Goal: Book appointment/travel/reservation

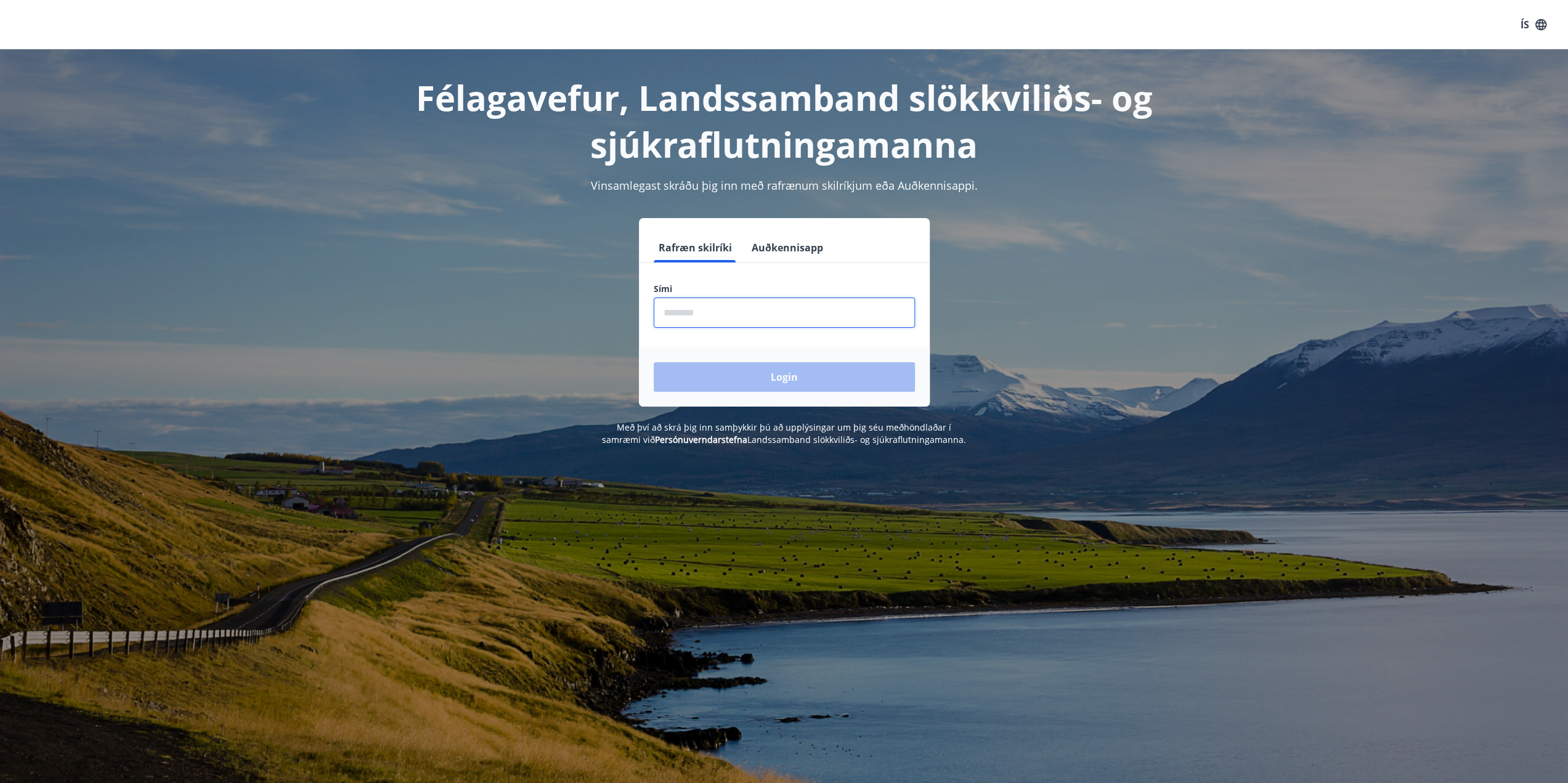
click at [767, 307] on input "phone" at bounding box center [784, 313] width 261 height 30
type input "********"
click at [786, 379] on button "Login" at bounding box center [784, 377] width 261 height 30
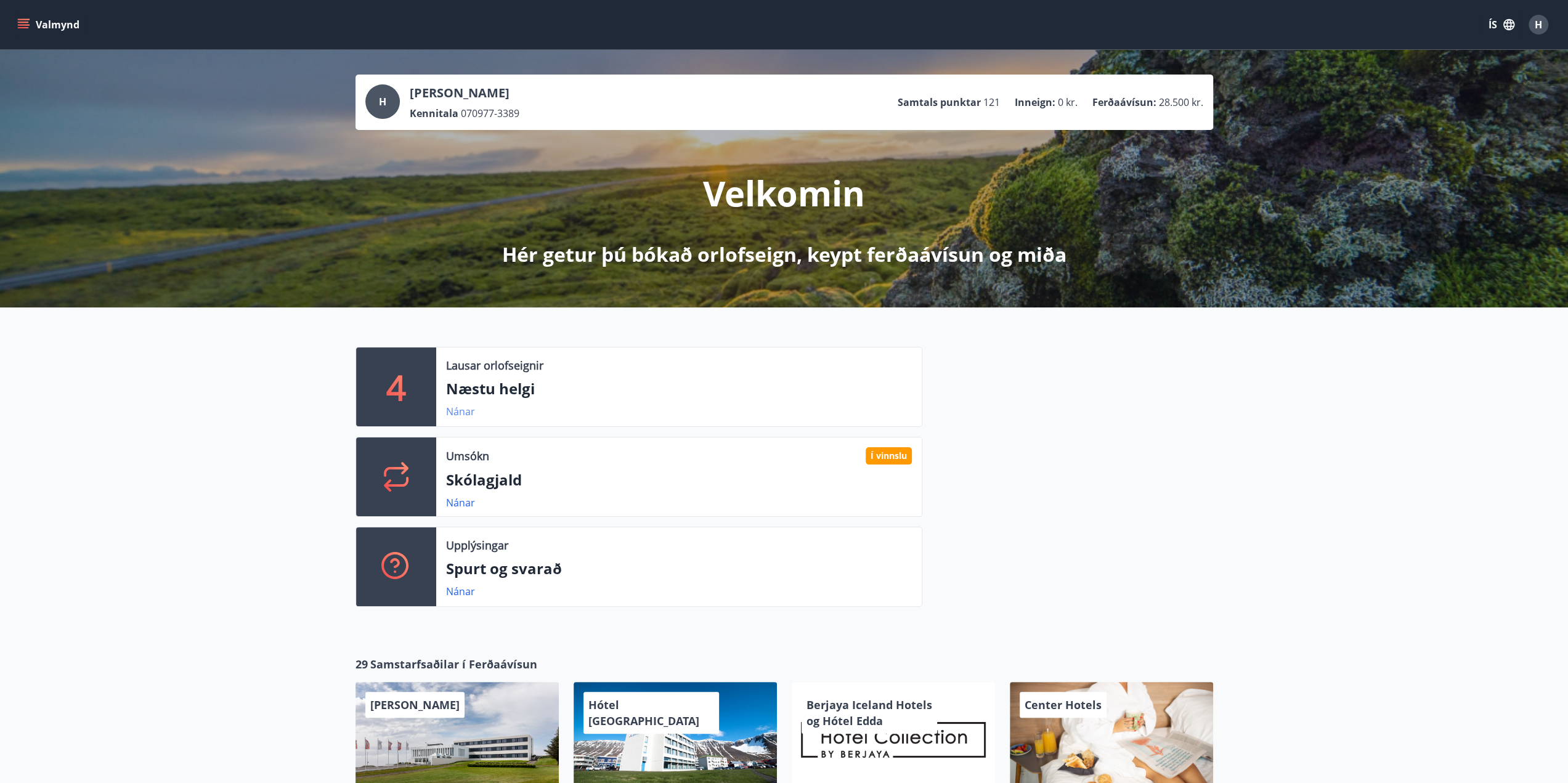
click at [461, 412] on link "Nánar" at bounding box center [461, 412] width 29 height 13
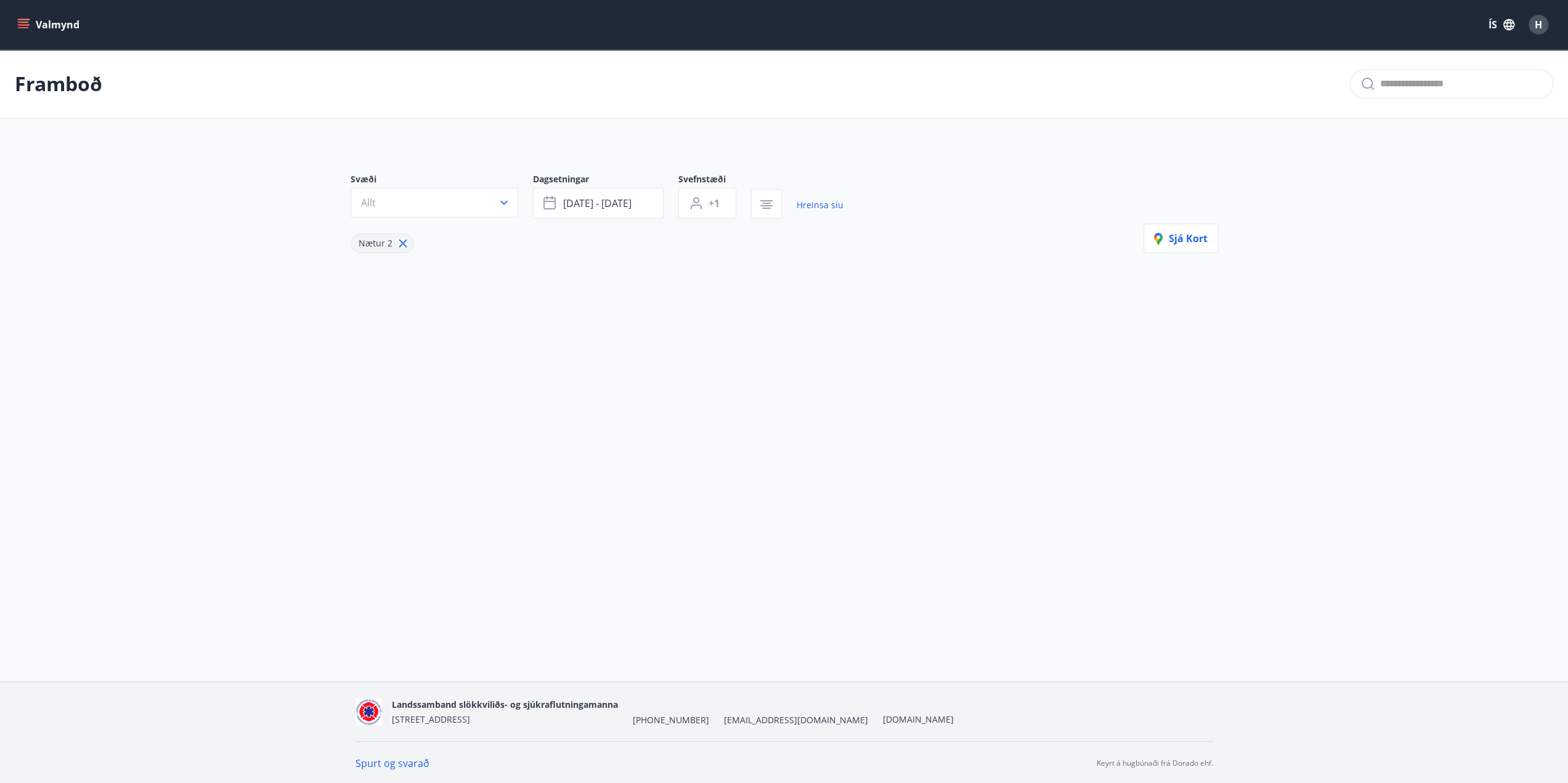
type input "*"
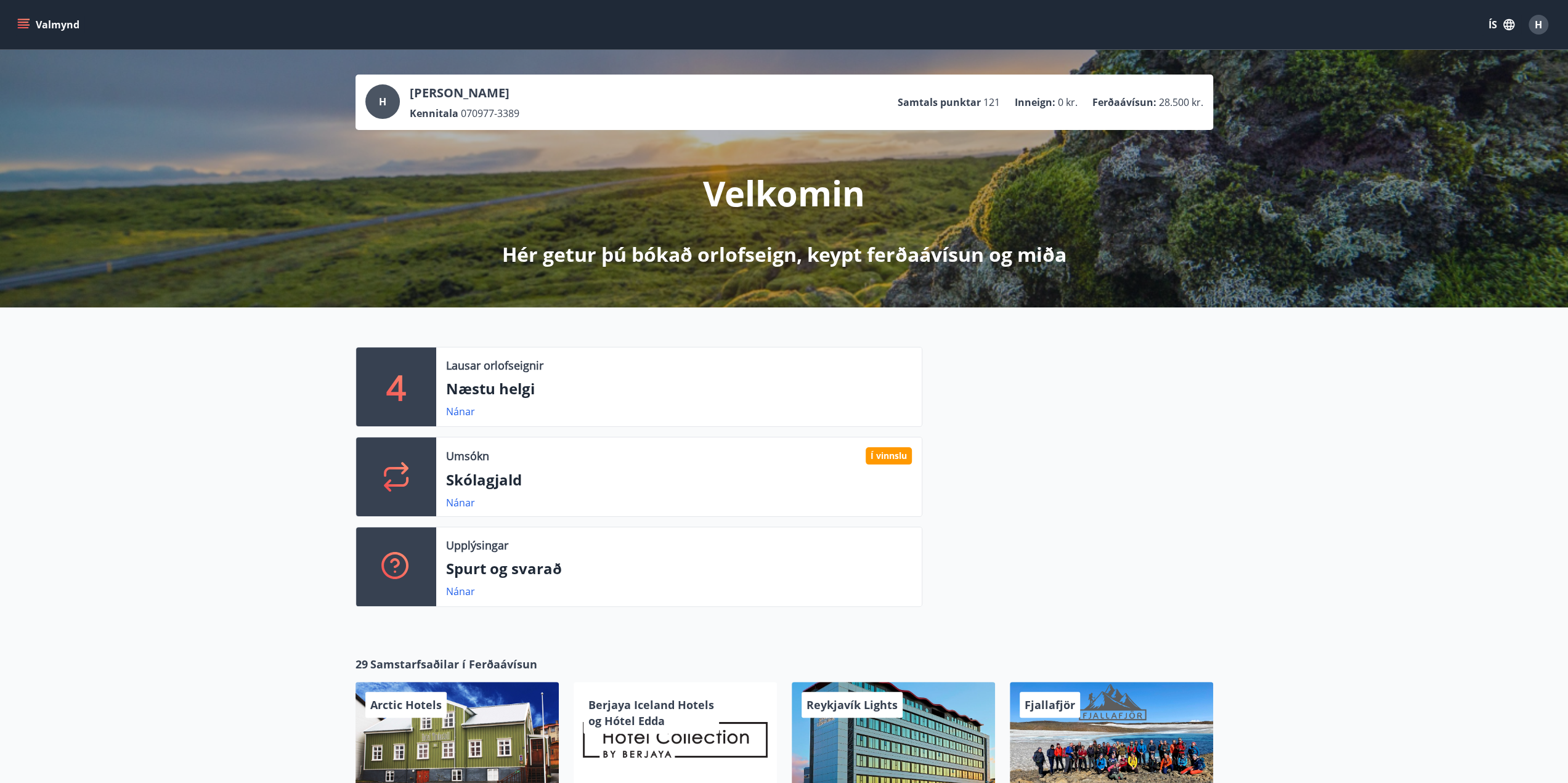
click at [30, 24] on button "Valmynd" at bounding box center [50, 25] width 70 height 22
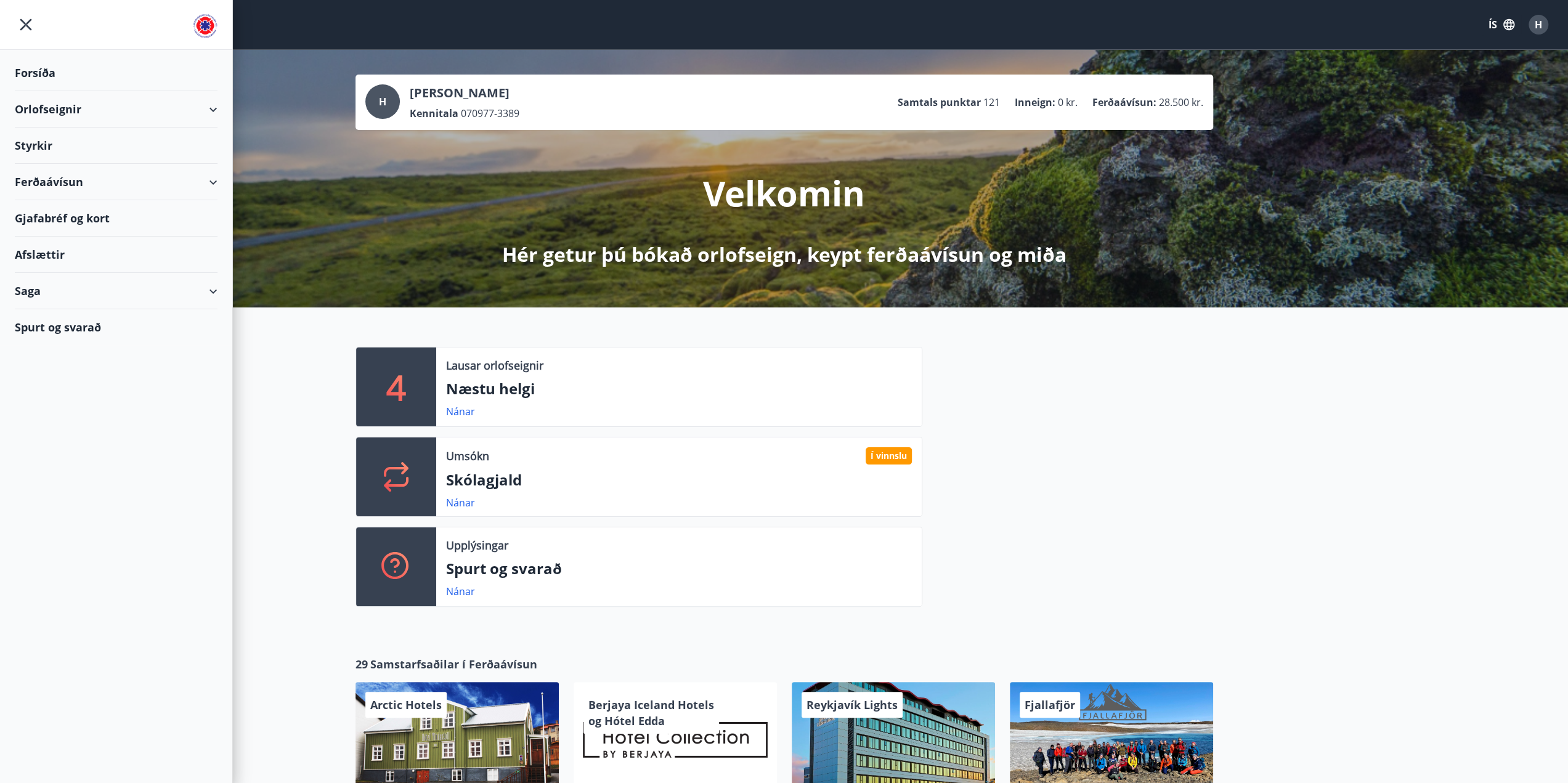
click at [215, 109] on div "Orlofseignir" at bounding box center [116, 109] width 203 height 36
click at [209, 109] on div "Orlofseignir" at bounding box center [116, 109] width 203 height 36
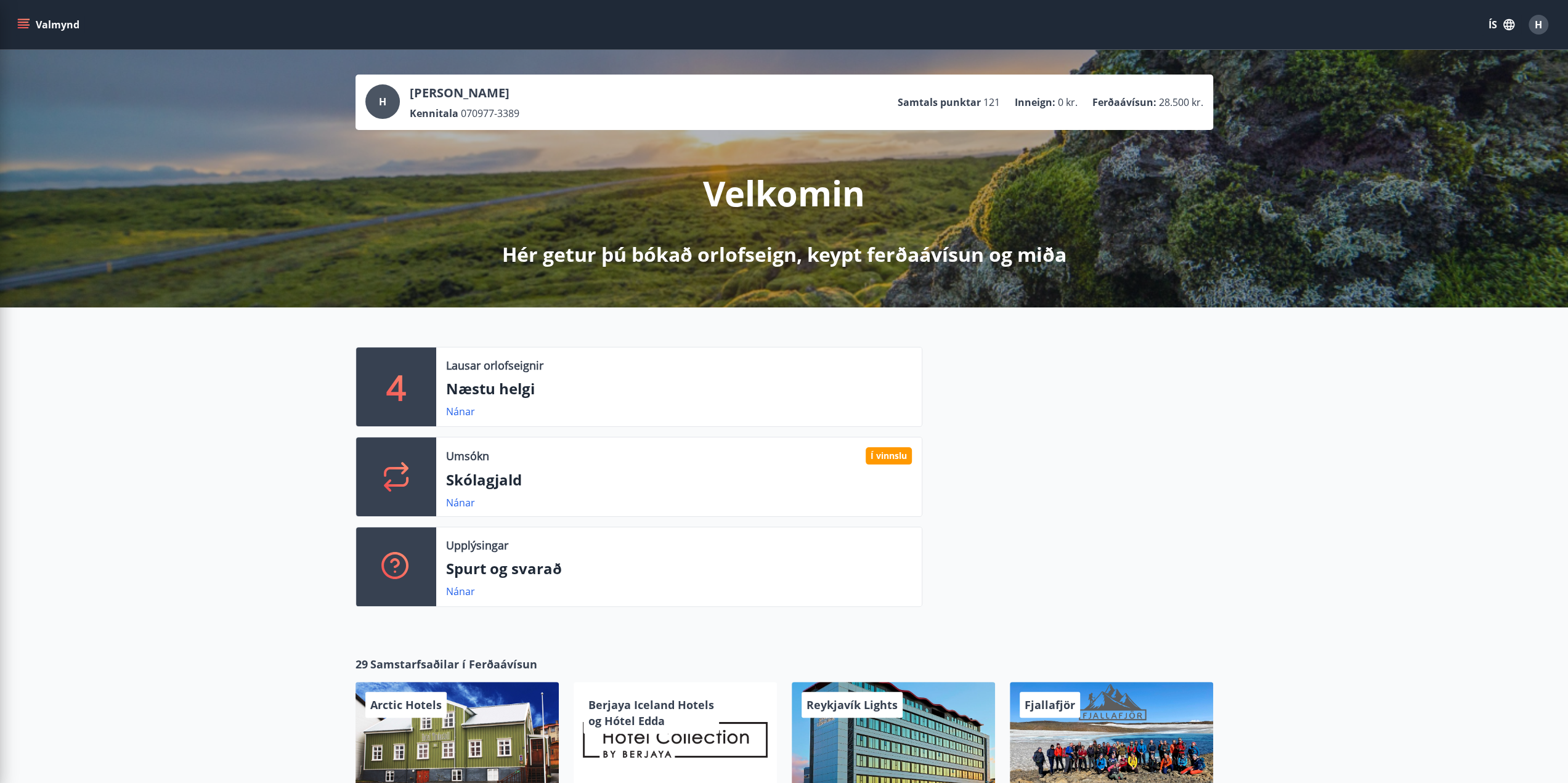
click at [1475, 389] on div "4 Lausar orlofseignir Næstu helgi Nánar Umsókn Í vinnslu Skólagjald Nánar Upplý…" at bounding box center [784, 472] width 1568 height 329
click at [448, 409] on link "Nánar" at bounding box center [461, 412] width 29 height 13
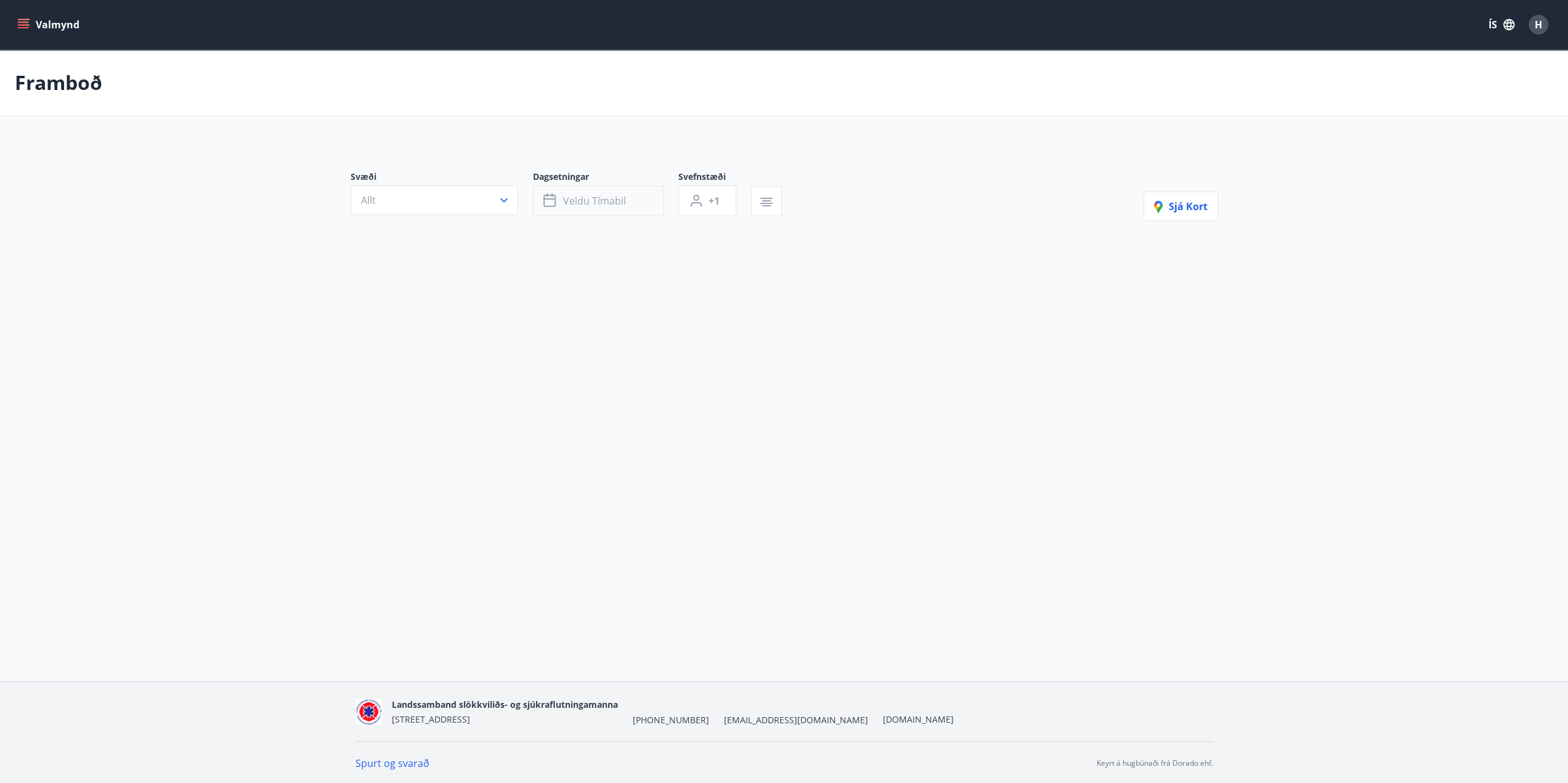
type input "*"
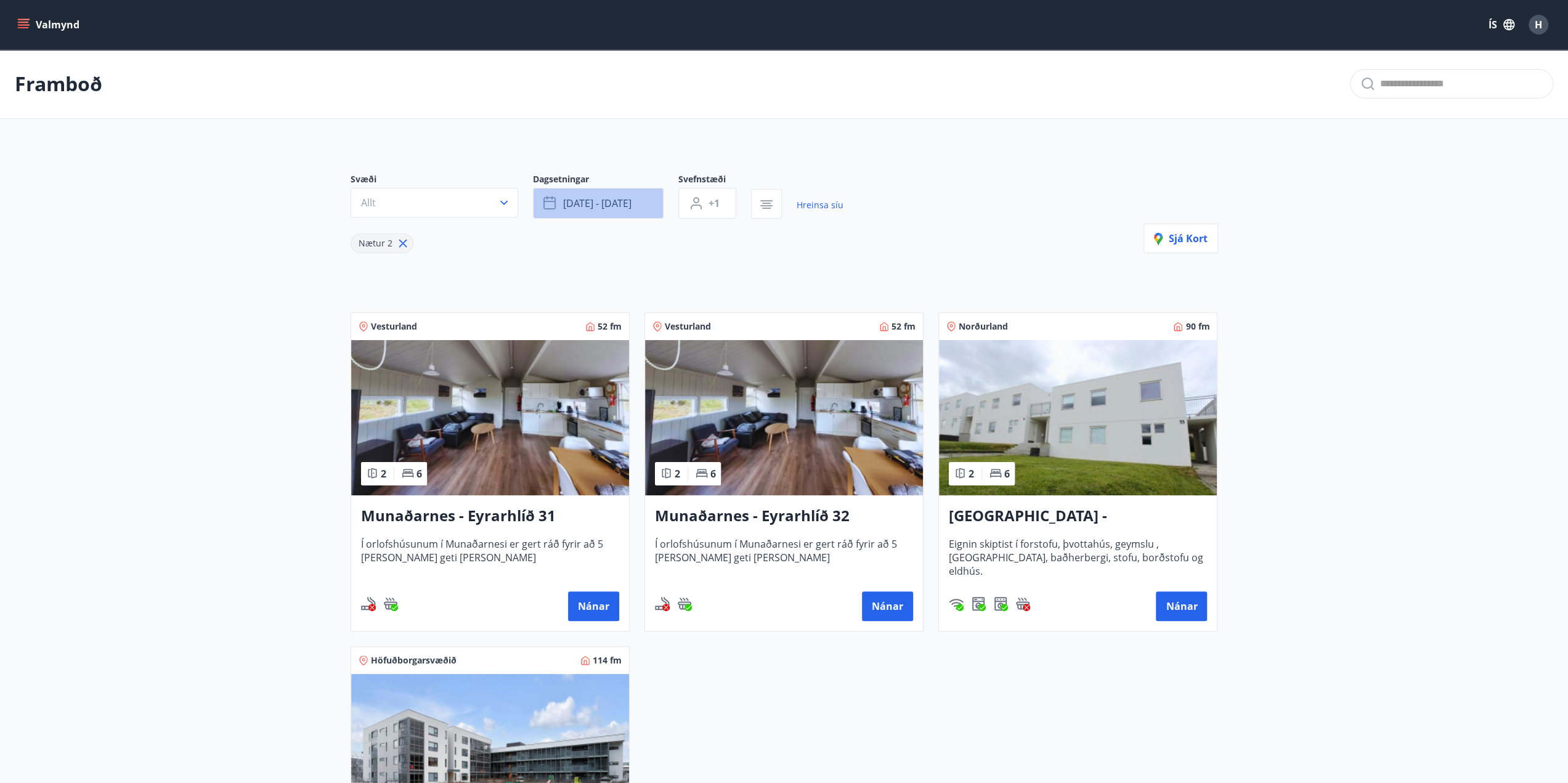
click at [643, 196] on button "ágú 29 - sep 01" at bounding box center [599, 203] width 131 height 30
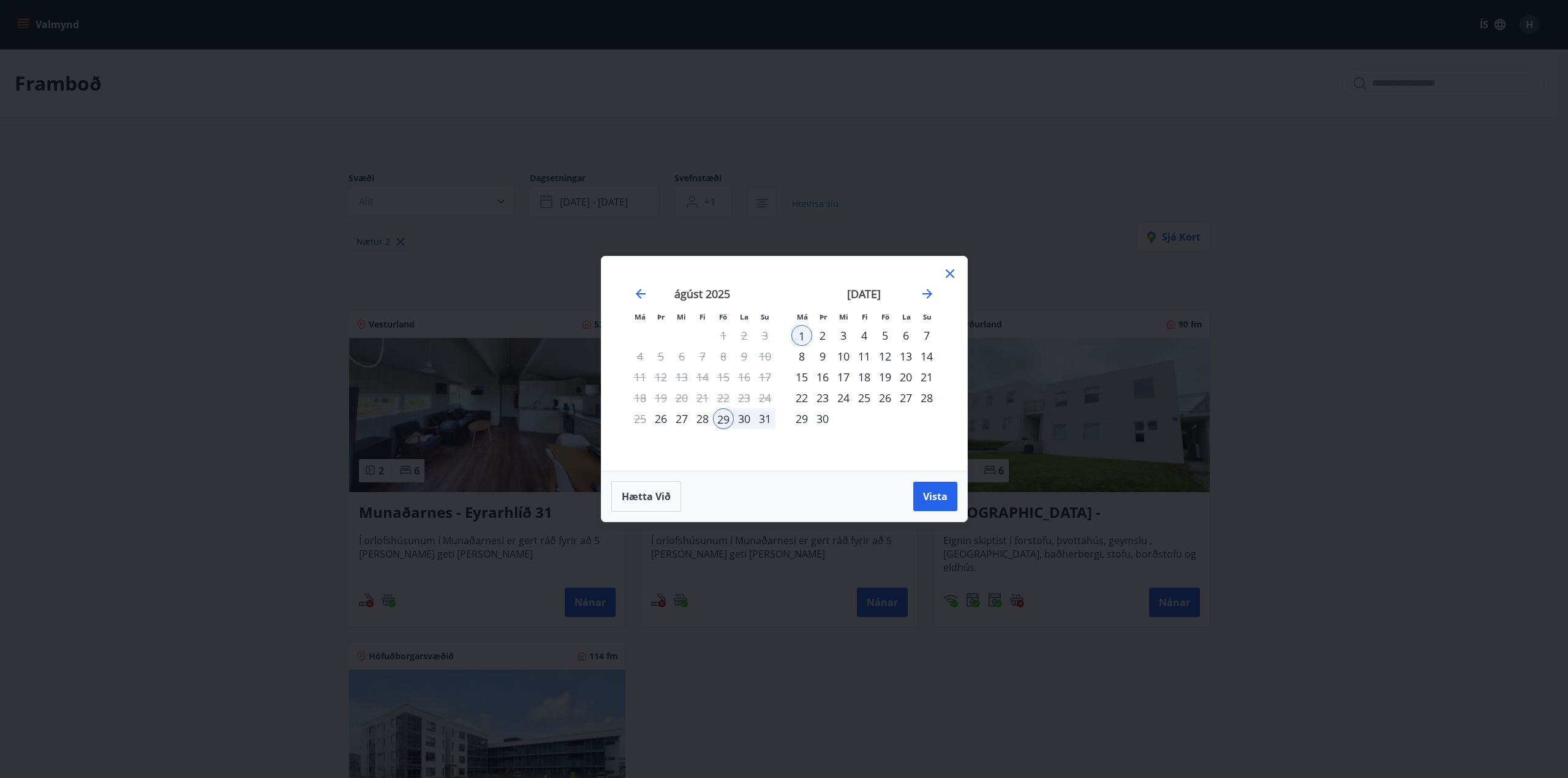
click at [882, 354] on div "12" at bounding box center [885, 357] width 21 height 21
click at [932, 496] on span "Vista" at bounding box center [935, 497] width 24 height 13
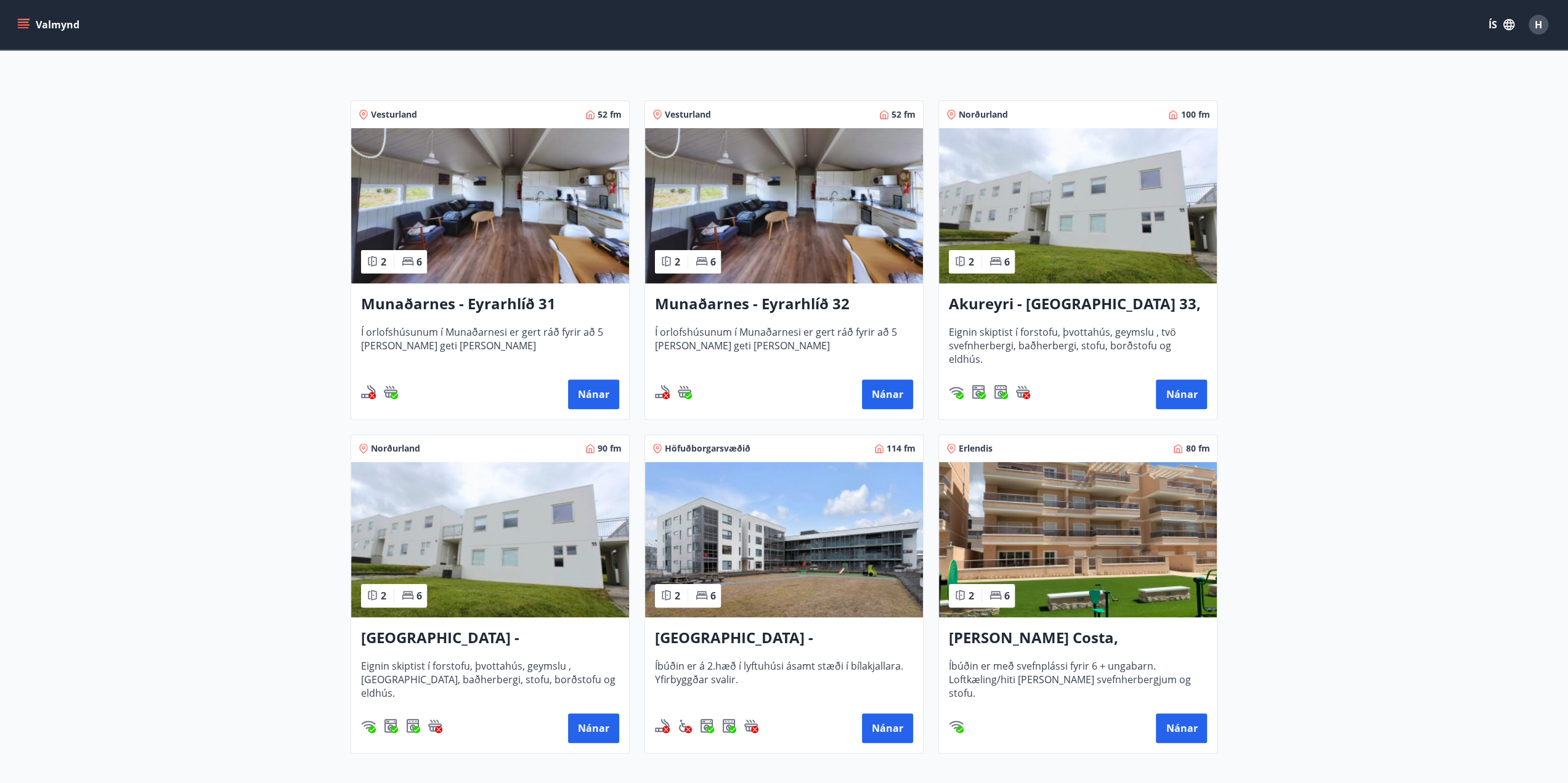
scroll to position [247, 0]
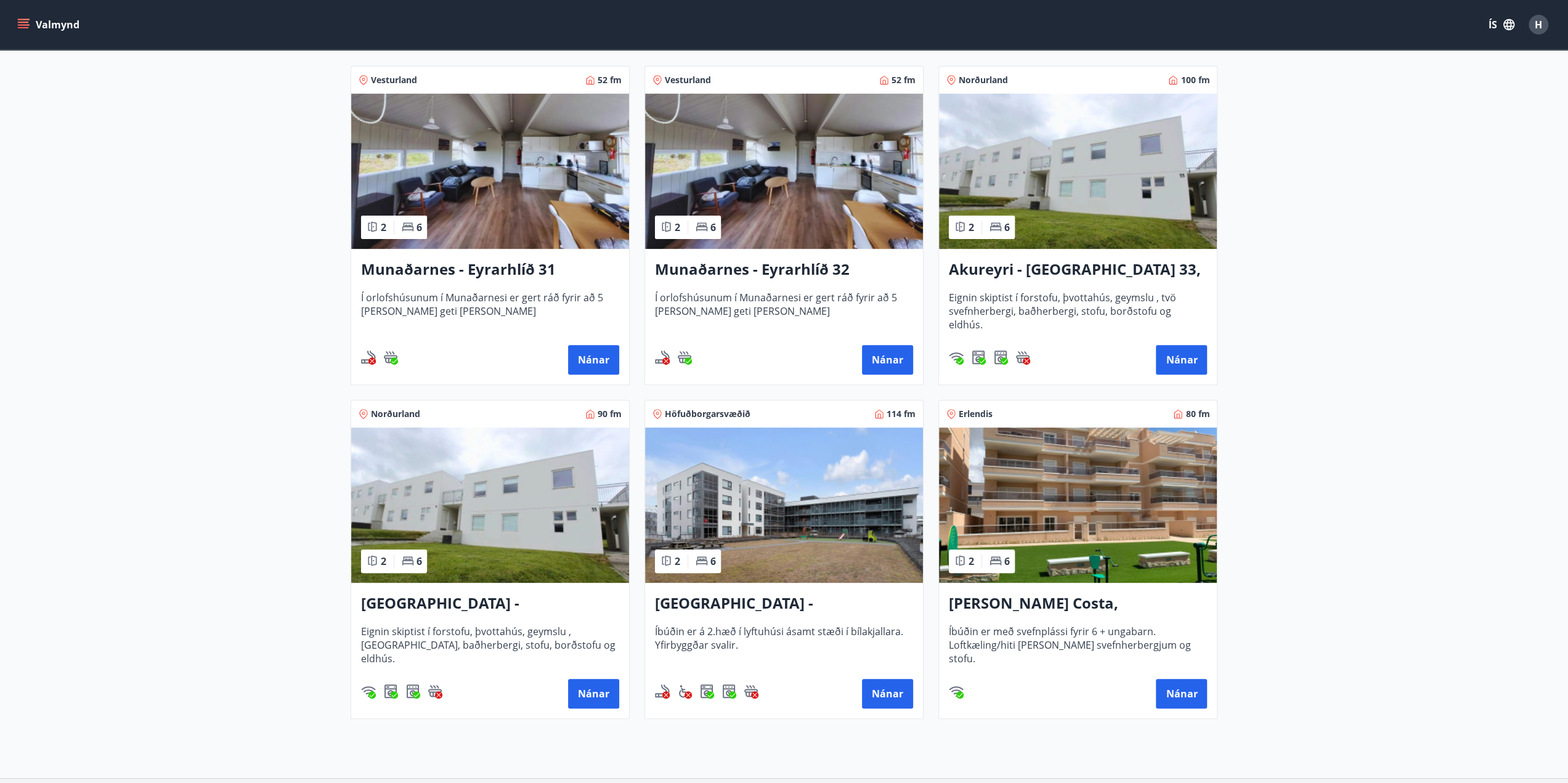
click at [784, 601] on h3 "Reykjavík - Grandavegur 42F, íbúð 205" at bounding box center [784, 604] width 258 height 22
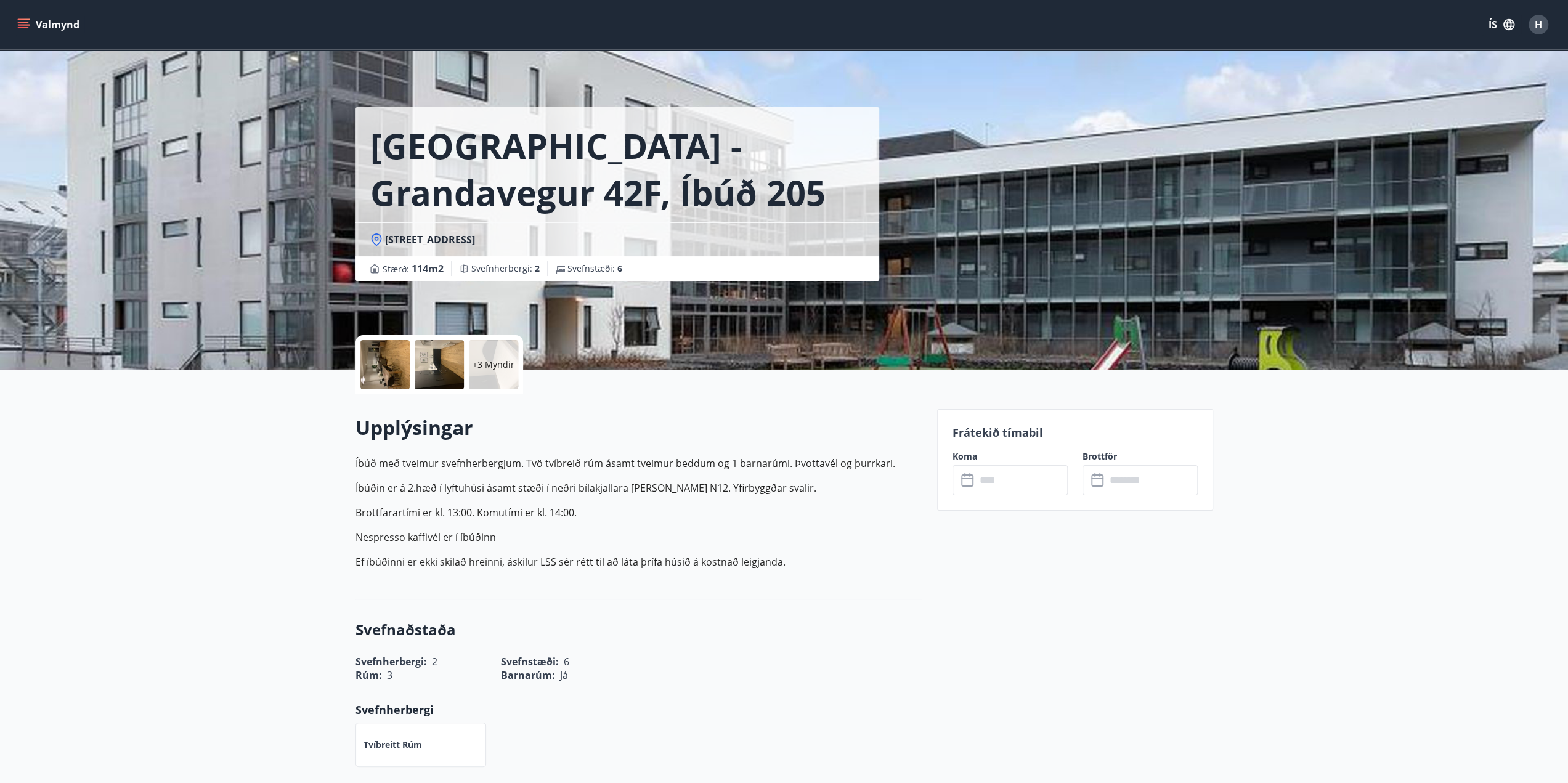
click at [29, 19] on icon "menu" at bounding box center [23, 25] width 13 height 13
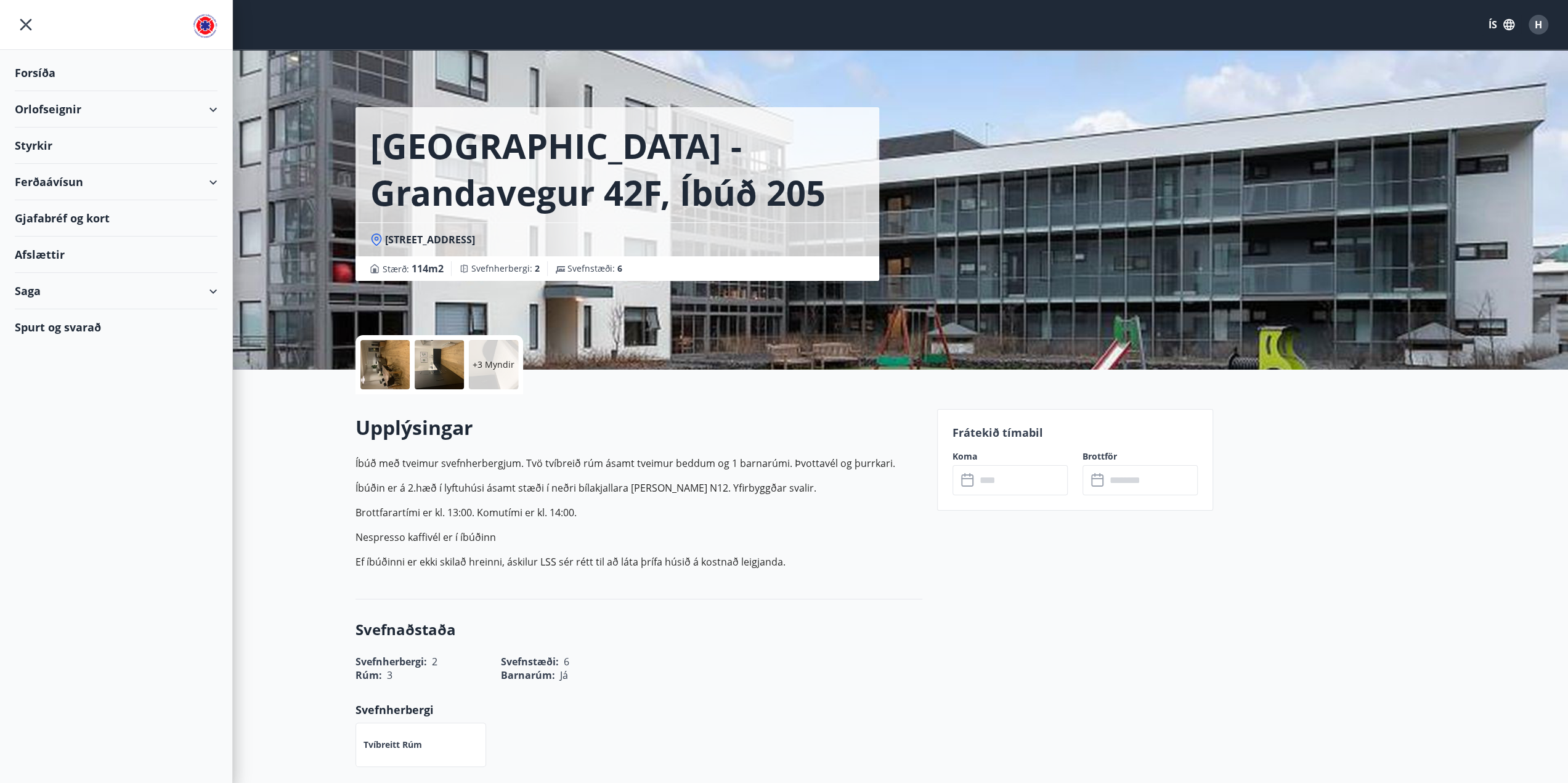
click at [55, 110] on div "Orlofseignir" at bounding box center [116, 109] width 203 height 36
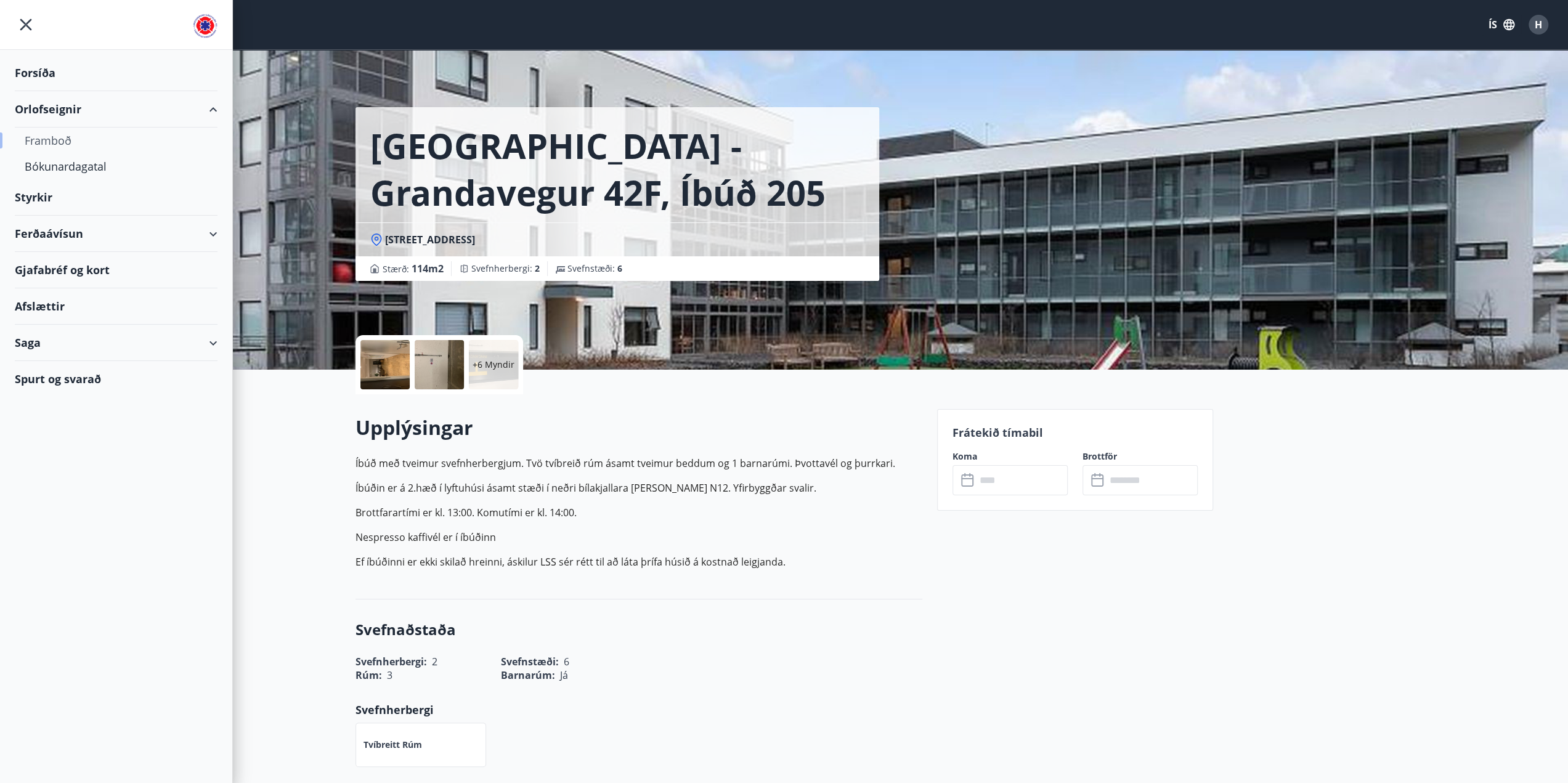
click at [53, 137] on div "Framboð" at bounding box center [116, 140] width 183 height 26
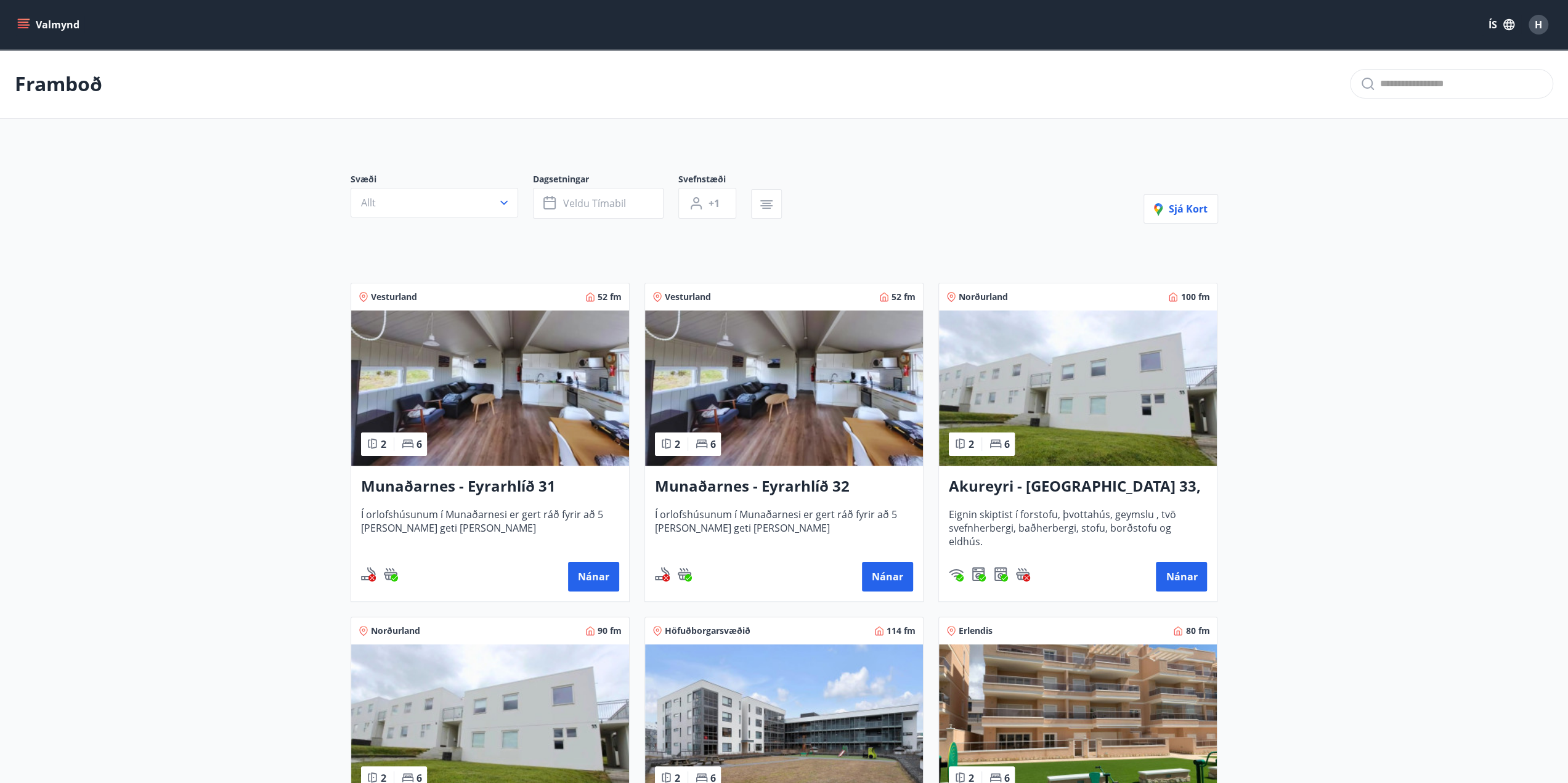
click at [23, 23] on icon "menu" at bounding box center [23, 22] width 11 height 1
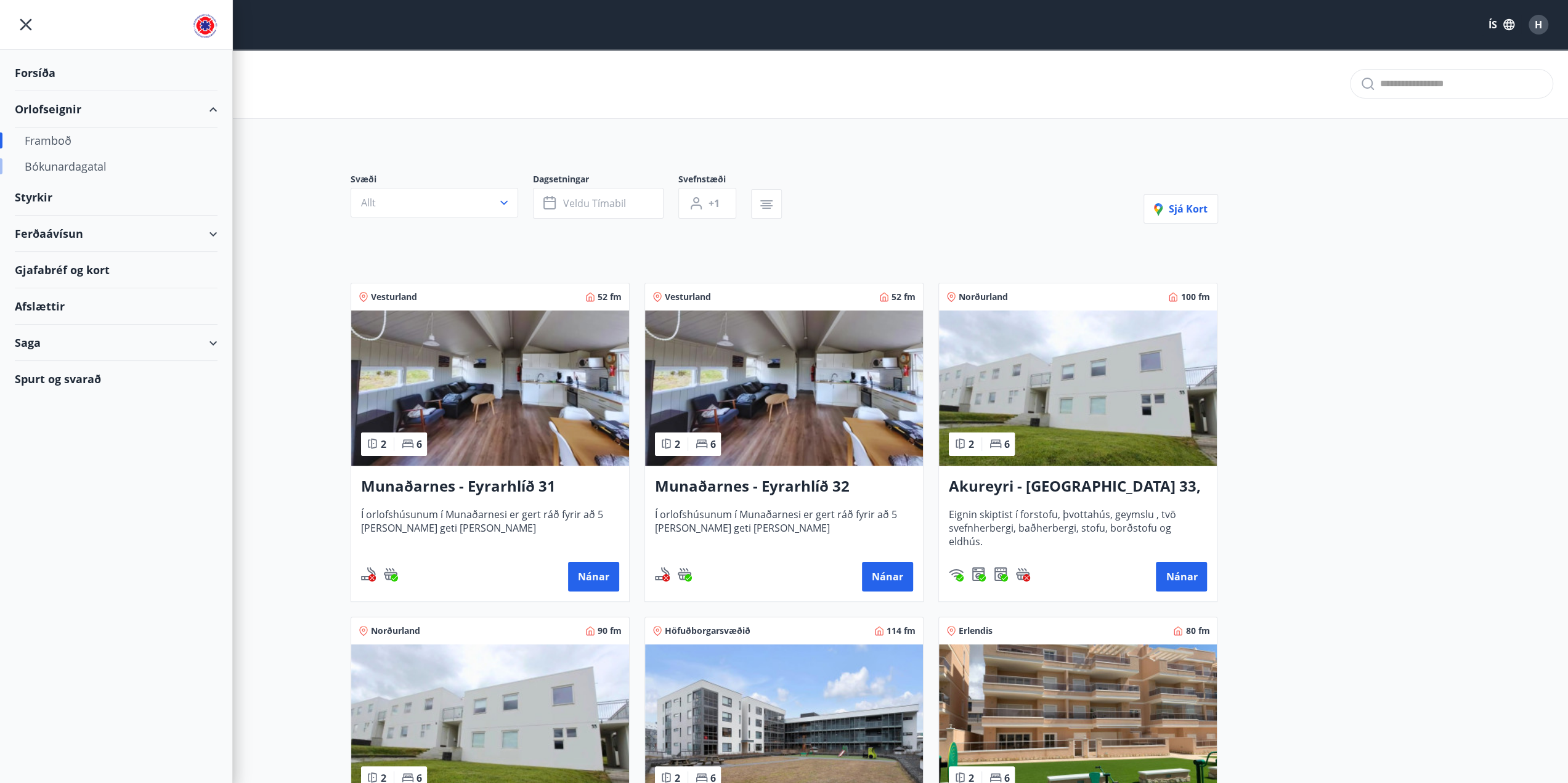
click at [78, 161] on div "Bókunardagatal" at bounding box center [116, 166] width 183 height 26
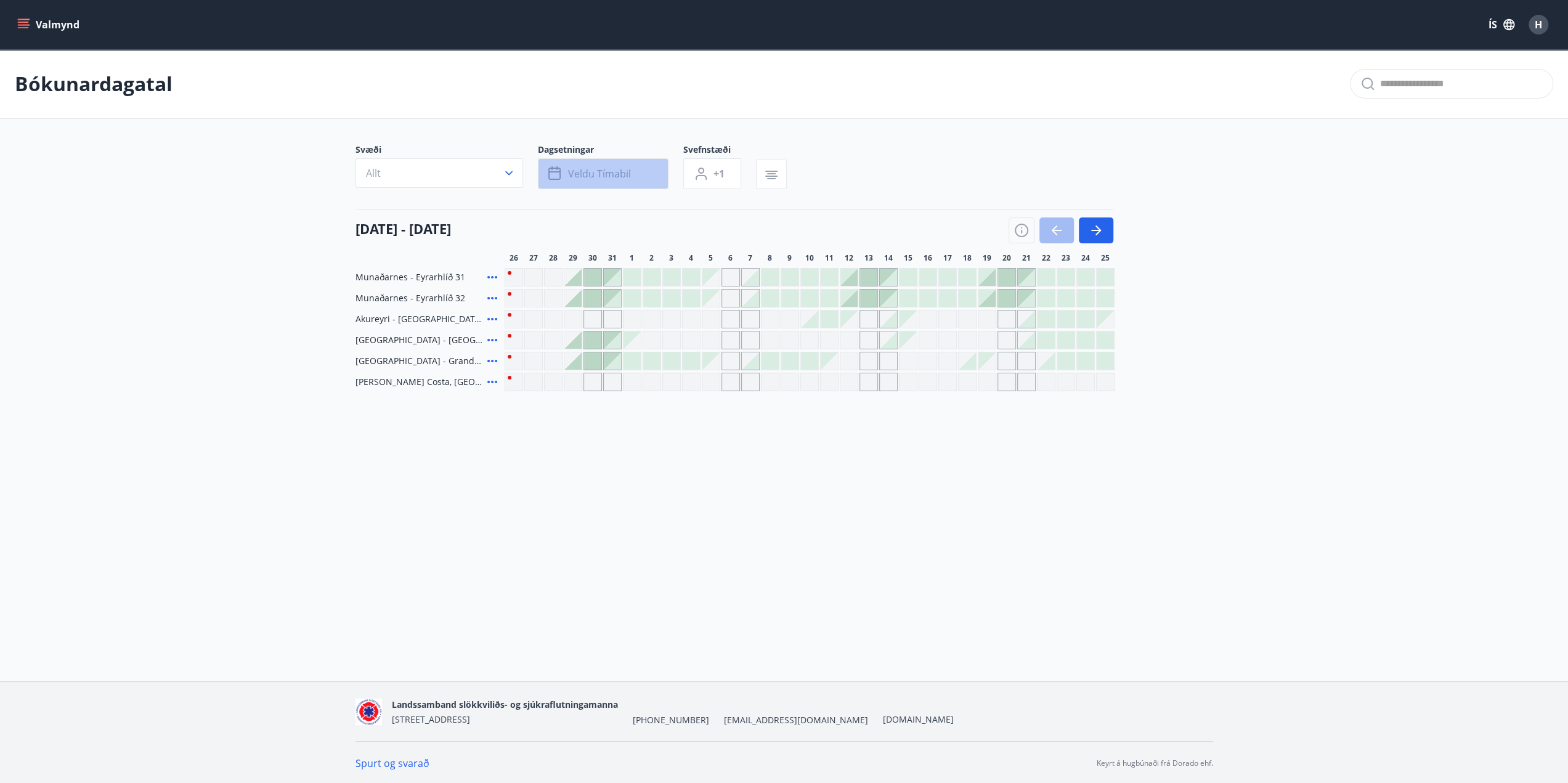
click at [637, 174] on button "Veldu tímabil" at bounding box center [603, 173] width 131 height 30
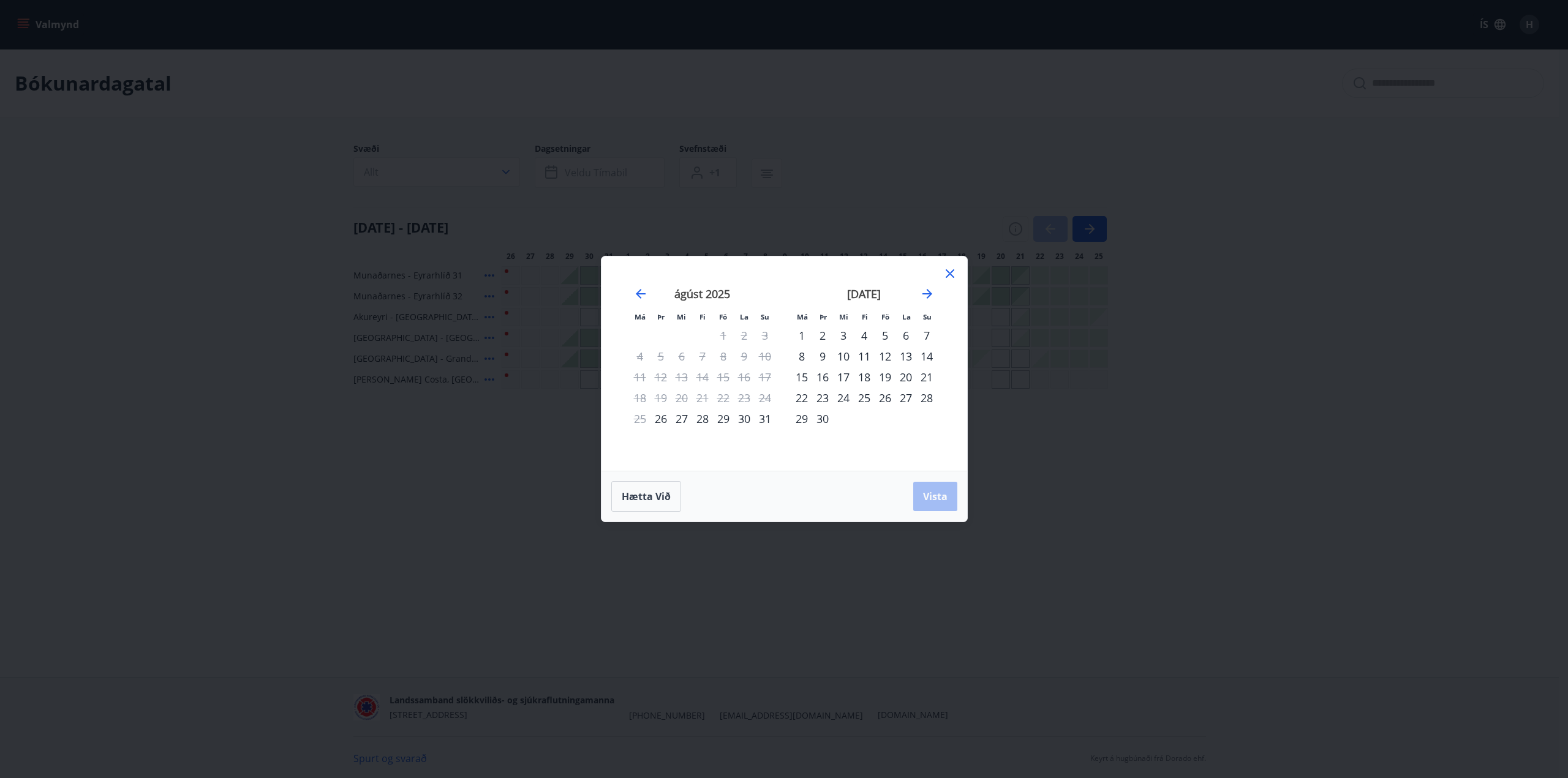
click at [864, 356] on div "11" at bounding box center [864, 357] width 21 height 21
click at [926, 357] on div "14" at bounding box center [926, 357] width 21 height 21
click at [936, 500] on span "Vista" at bounding box center [935, 497] width 24 height 13
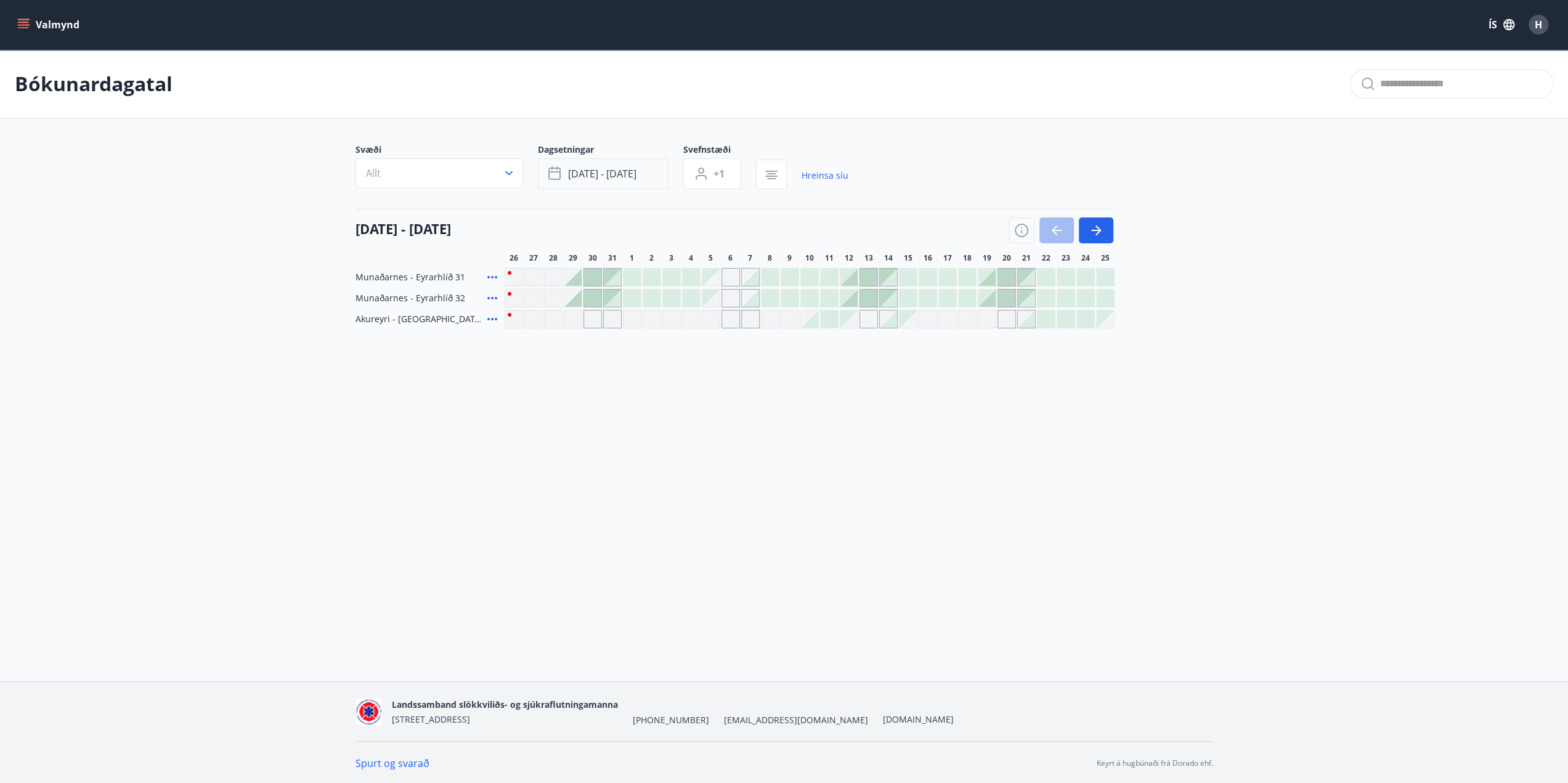
click at [653, 178] on button "sep 11 - sep 14" at bounding box center [603, 173] width 131 height 30
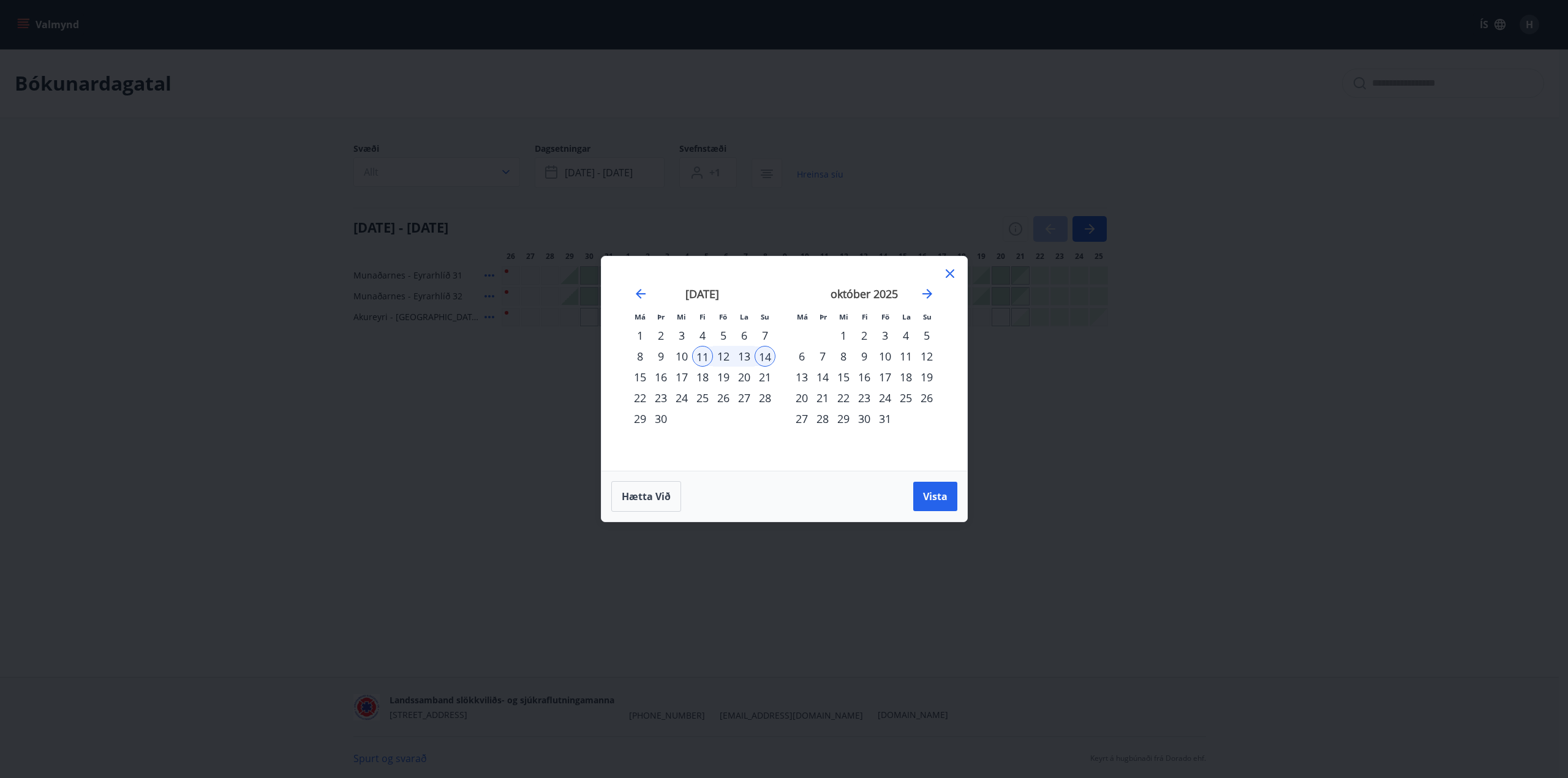
click at [639, 334] on div "1" at bounding box center [640, 335] width 21 height 21
click at [653, 419] on div "30" at bounding box center [661, 419] width 21 height 21
click at [943, 504] on button "Vista" at bounding box center [935, 497] width 44 height 30
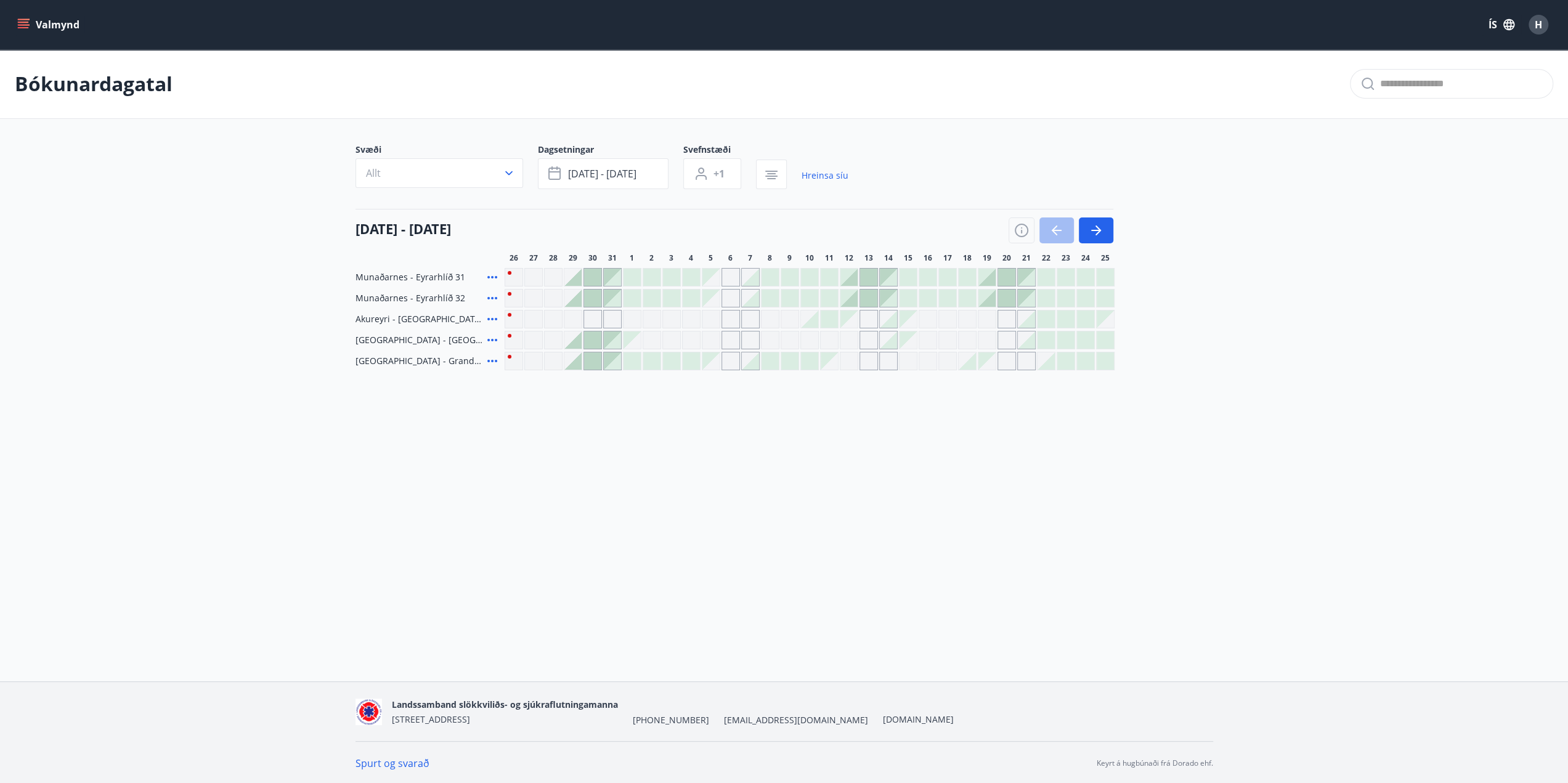
click at [789, 360] on div at bounding box center [790, 360] width 17 height 17
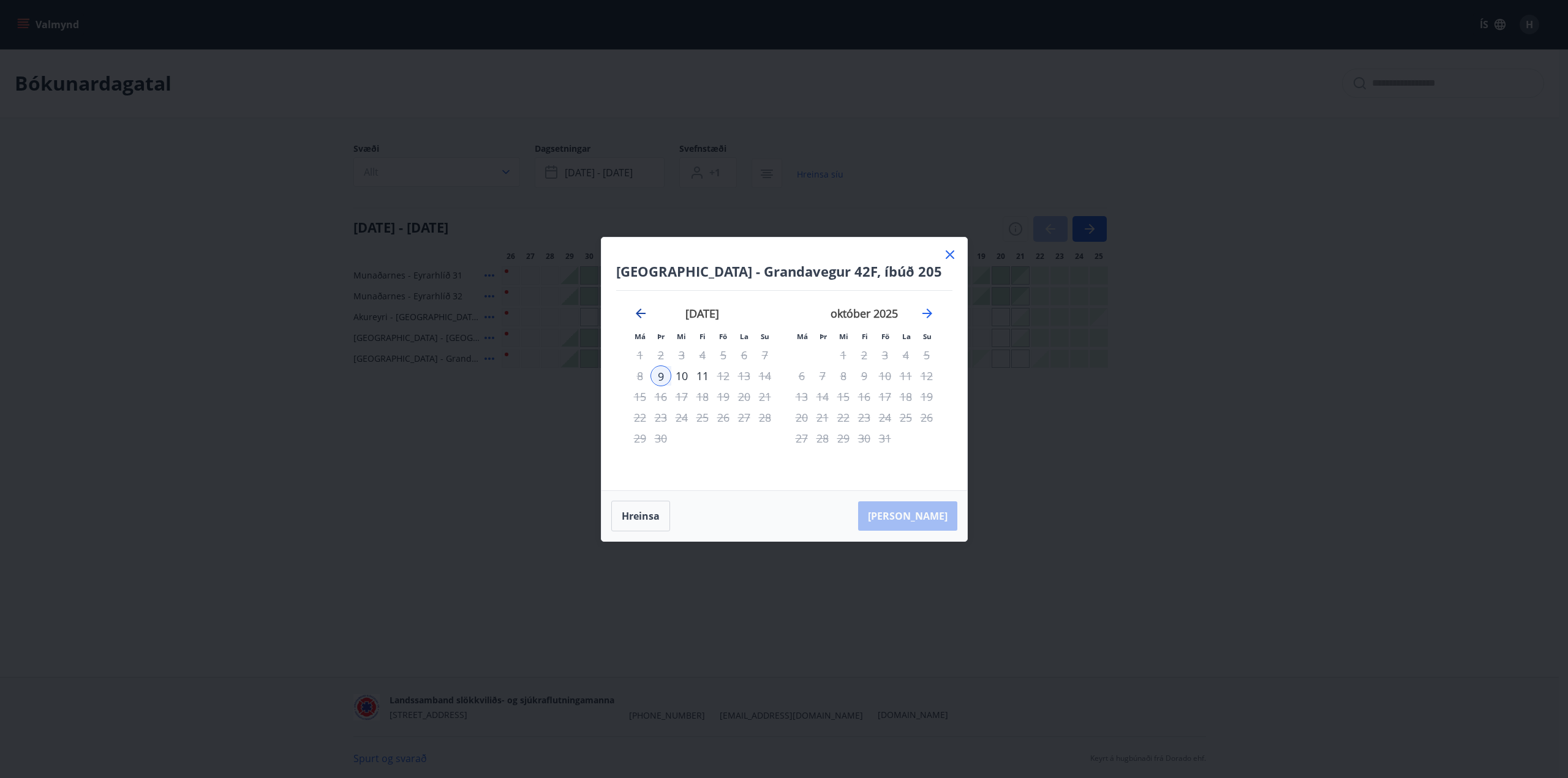
click at [639, 310] on icon "Move backward to switch to the previous month." at bounding box center [640, 313] width 10 height 10
click at [952, 255] on icon at bounding box center [950, 255] width 15 height 15
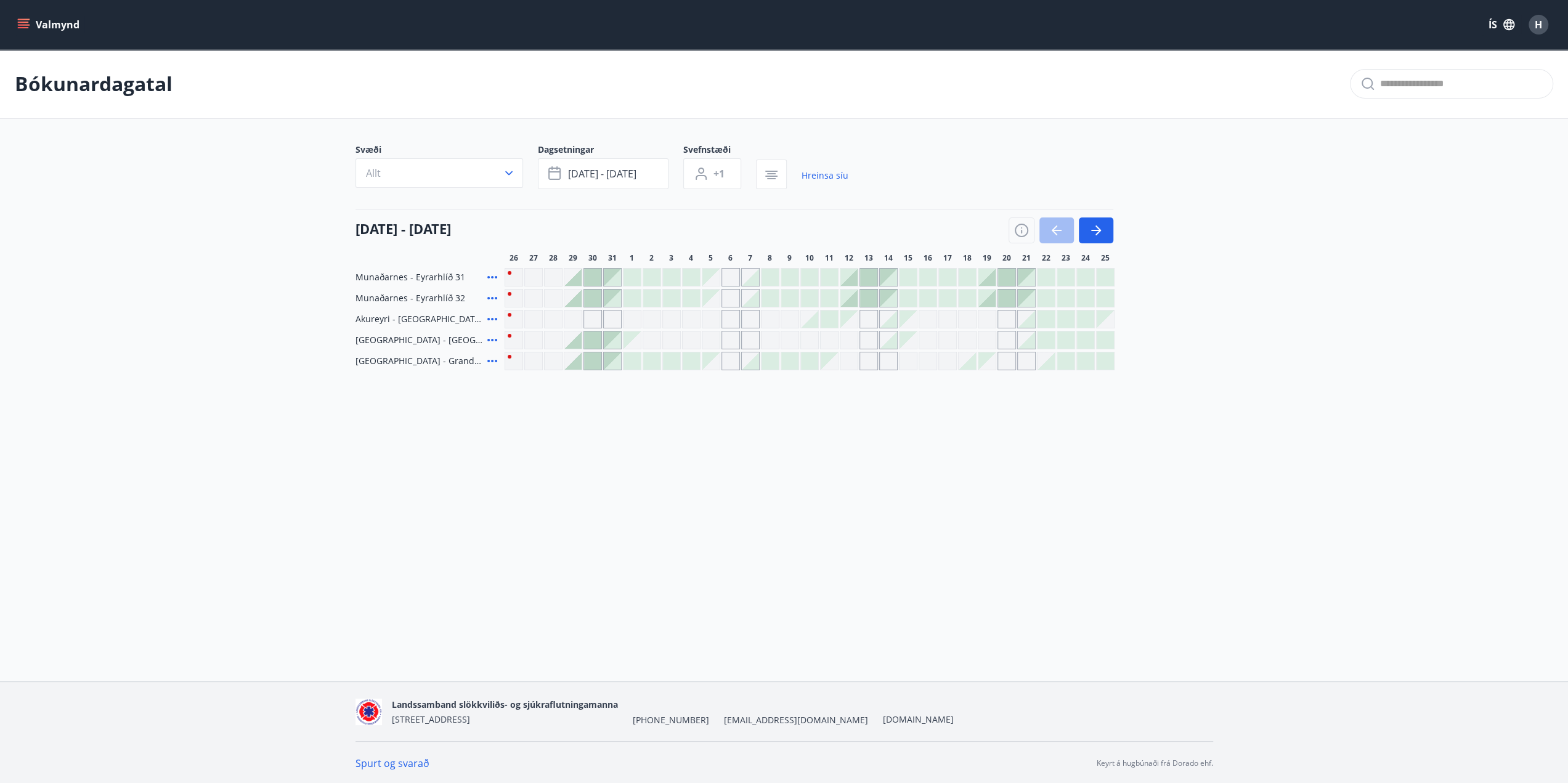
click at [24, 23] on icon "menu" at bounding box center [23, 25] width 13 height 13
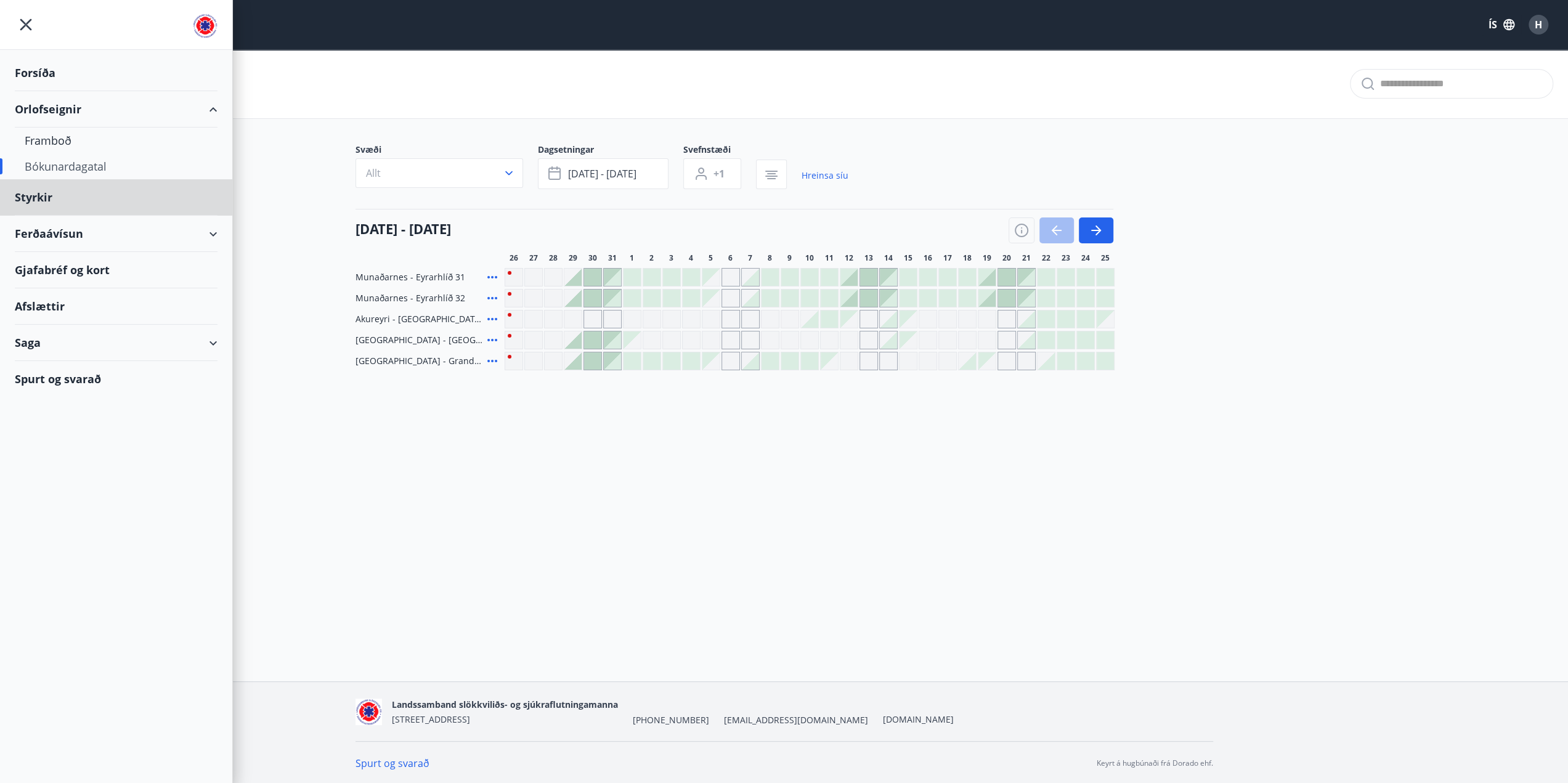
click at [34, 70] on div "Forsíða" at bounding box center [116, 73] width 203 height 36
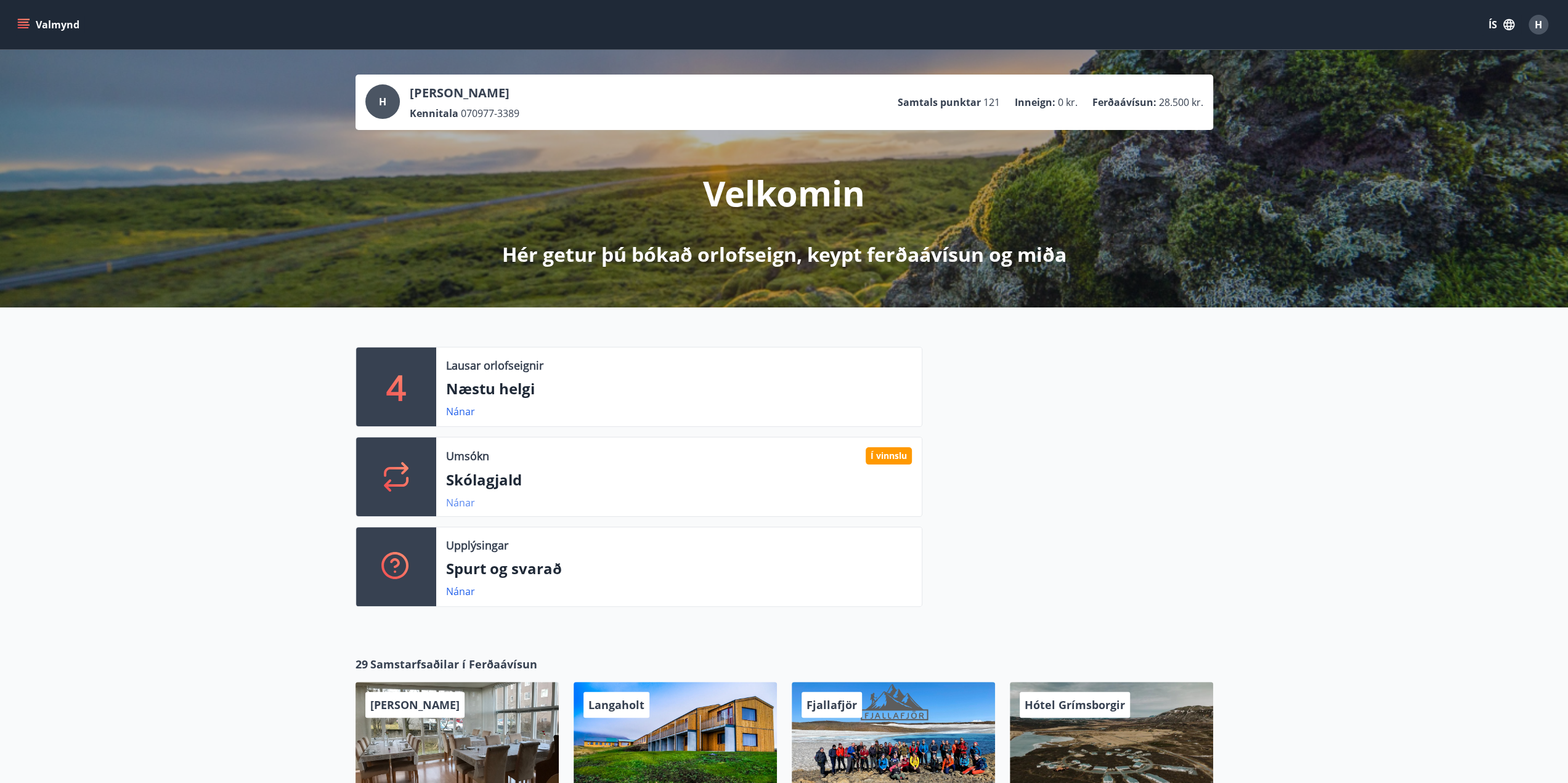
click at [454, 506] on link "Nánar" at bounding box center [461, 503] width 29 height 13
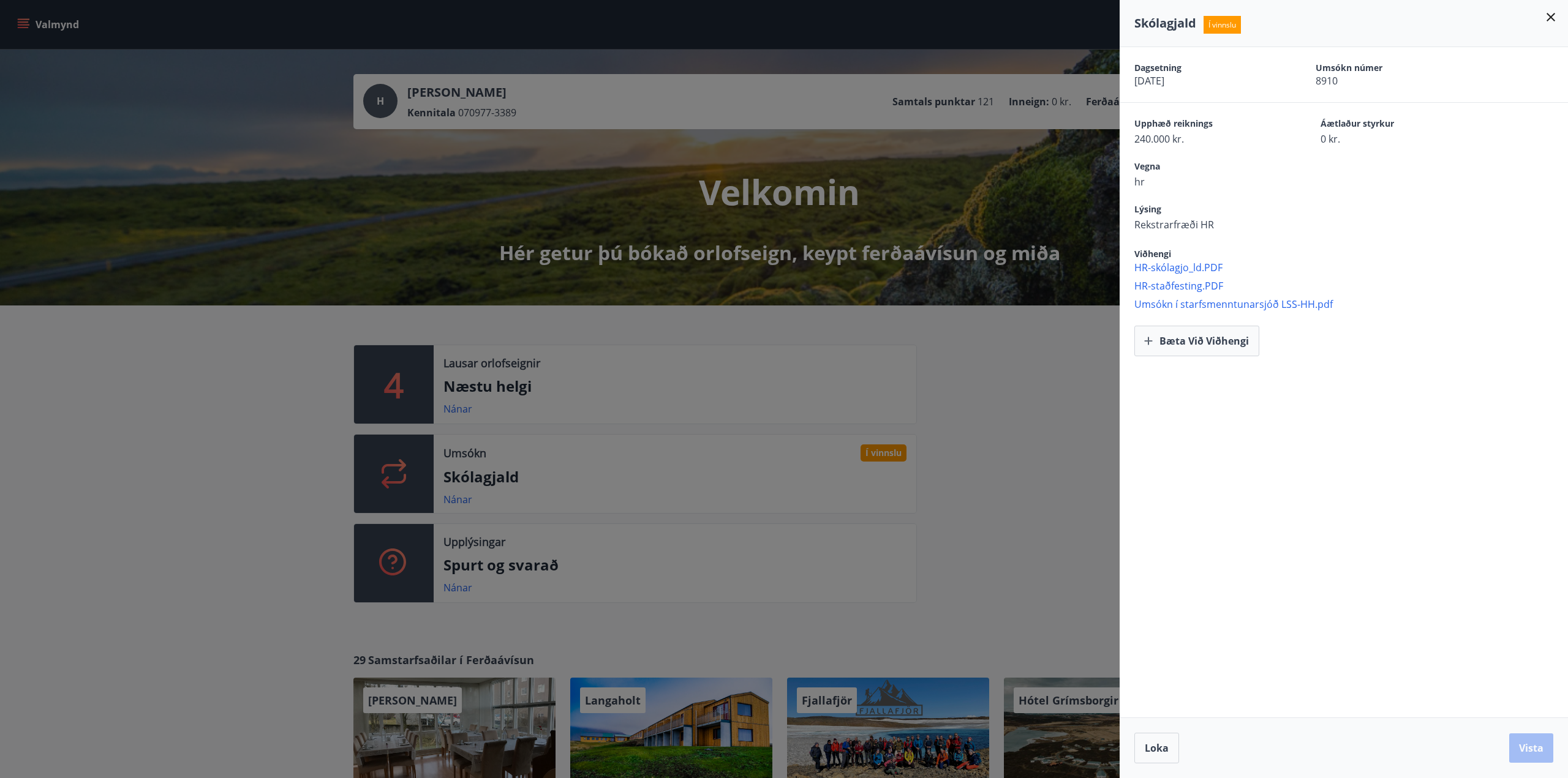
click at [1197, 305] on span "Umsókn í starfsmenntunarsjóð LSS-HH.pdf" at bounding box center [1350, 304] width 433 height 13
click at [146, 451] on div at bounding box center [784, 389] width 1568 height 778
